Goal: Information Seeking & Learning: Learn about a topic

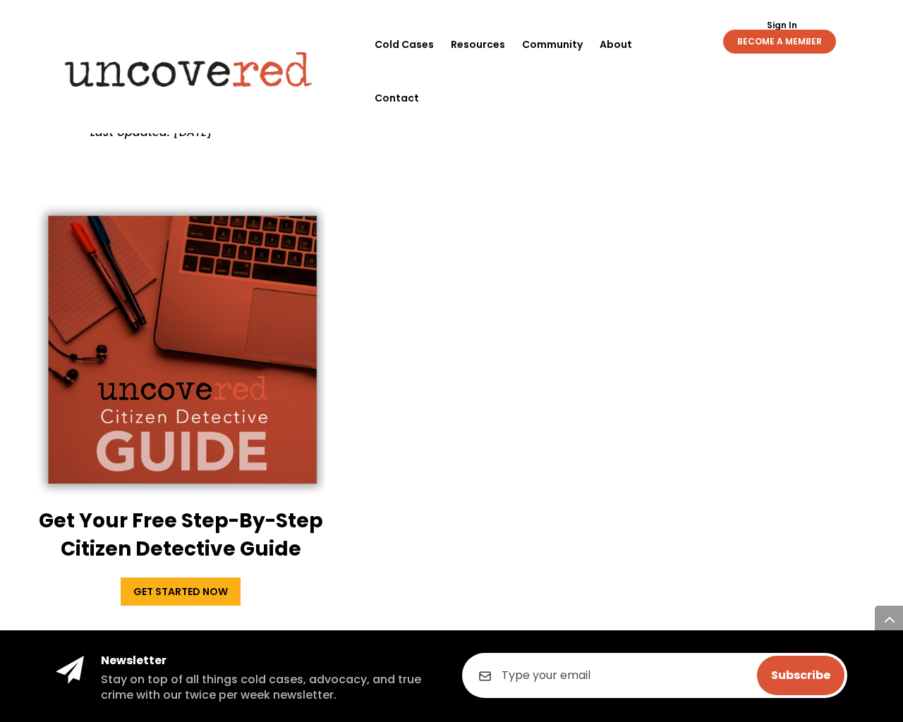
scroll to position [3850, 0]
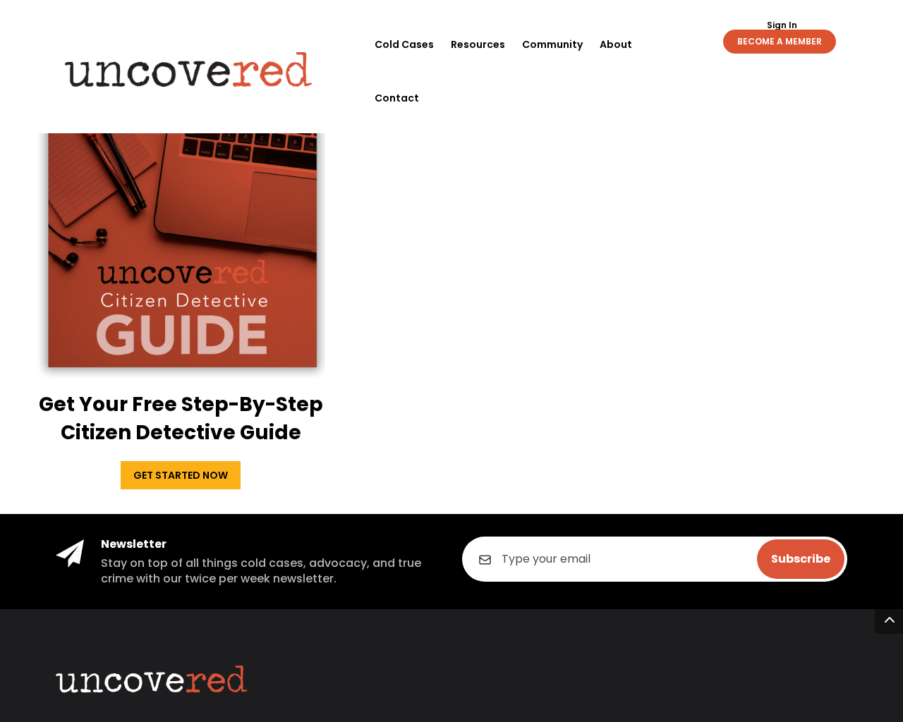
scroll to position [3028, 0]
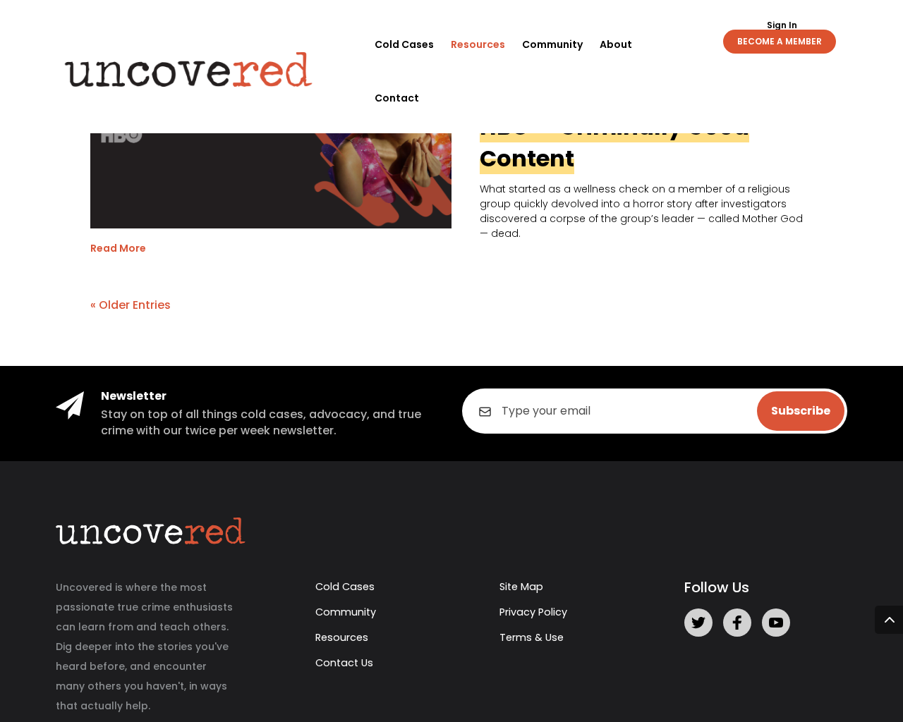
scroll to position [2870, 0]
